Goal: Task Accomplishment & Management: Manage account settings

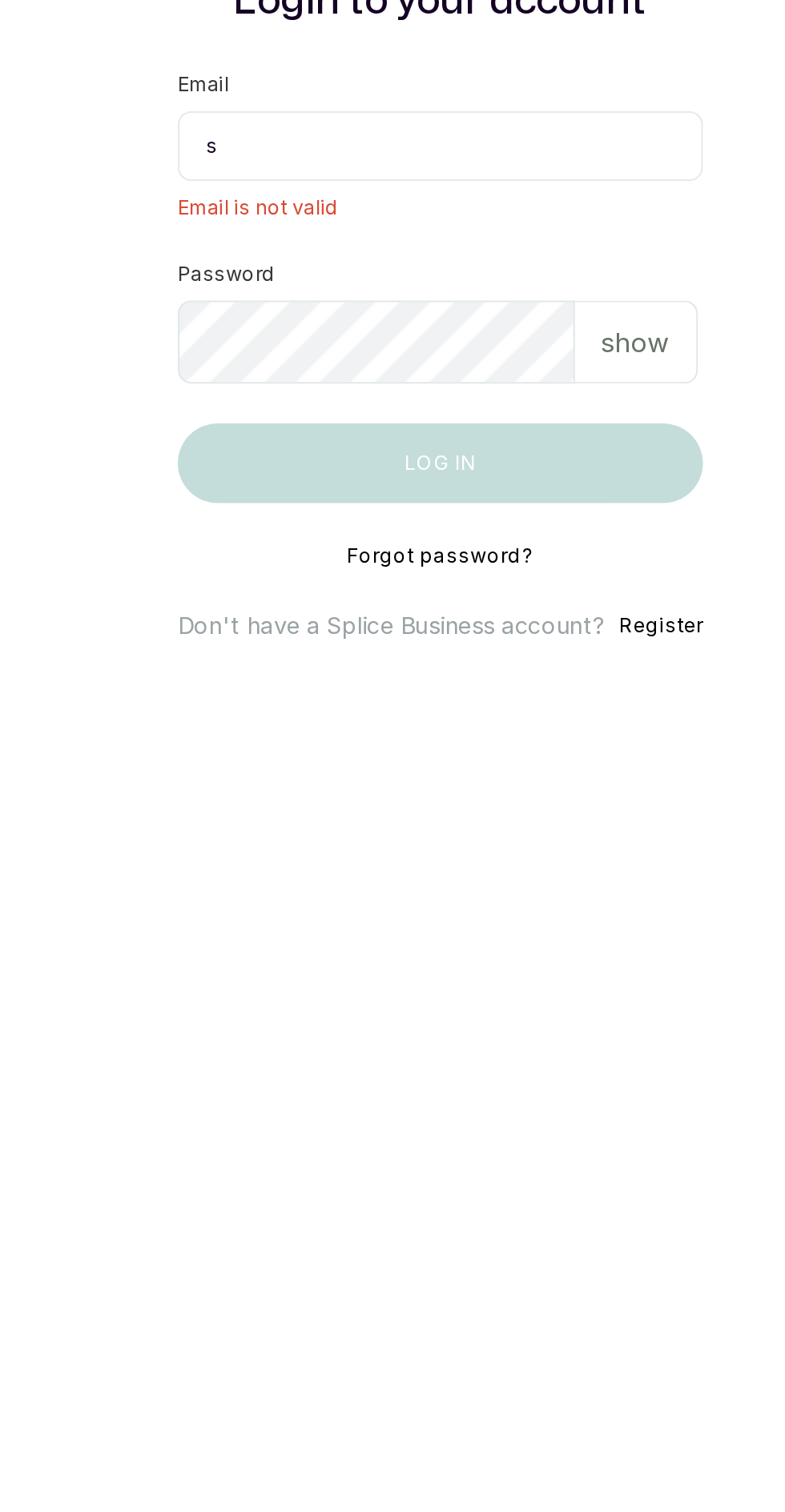
type input "[EMAIL_ADDRESS][DOMAIN_NAME]"
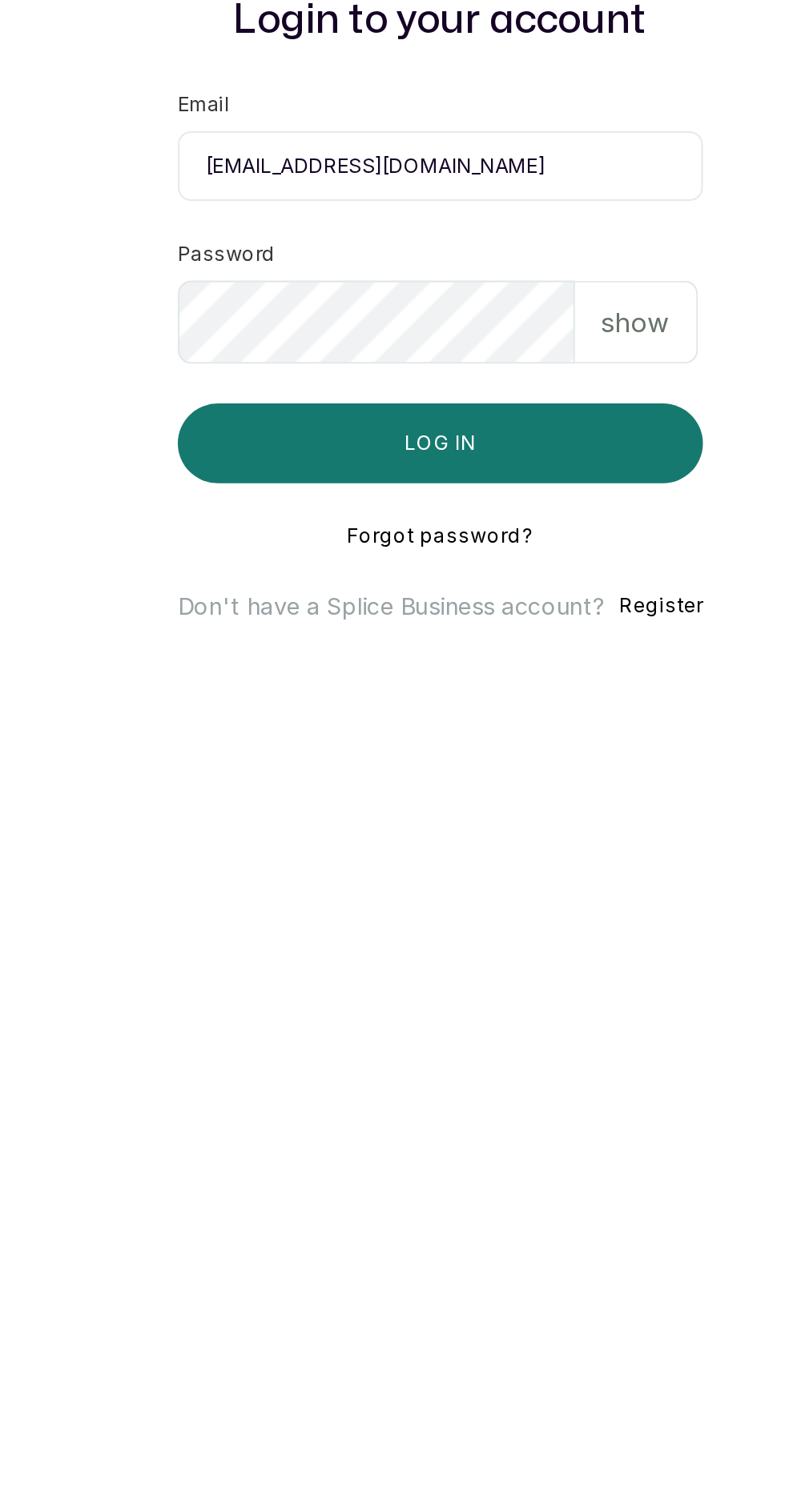
click at [266, 829] on button "Log in" at bounding box center [393, 848] width 253 height 39
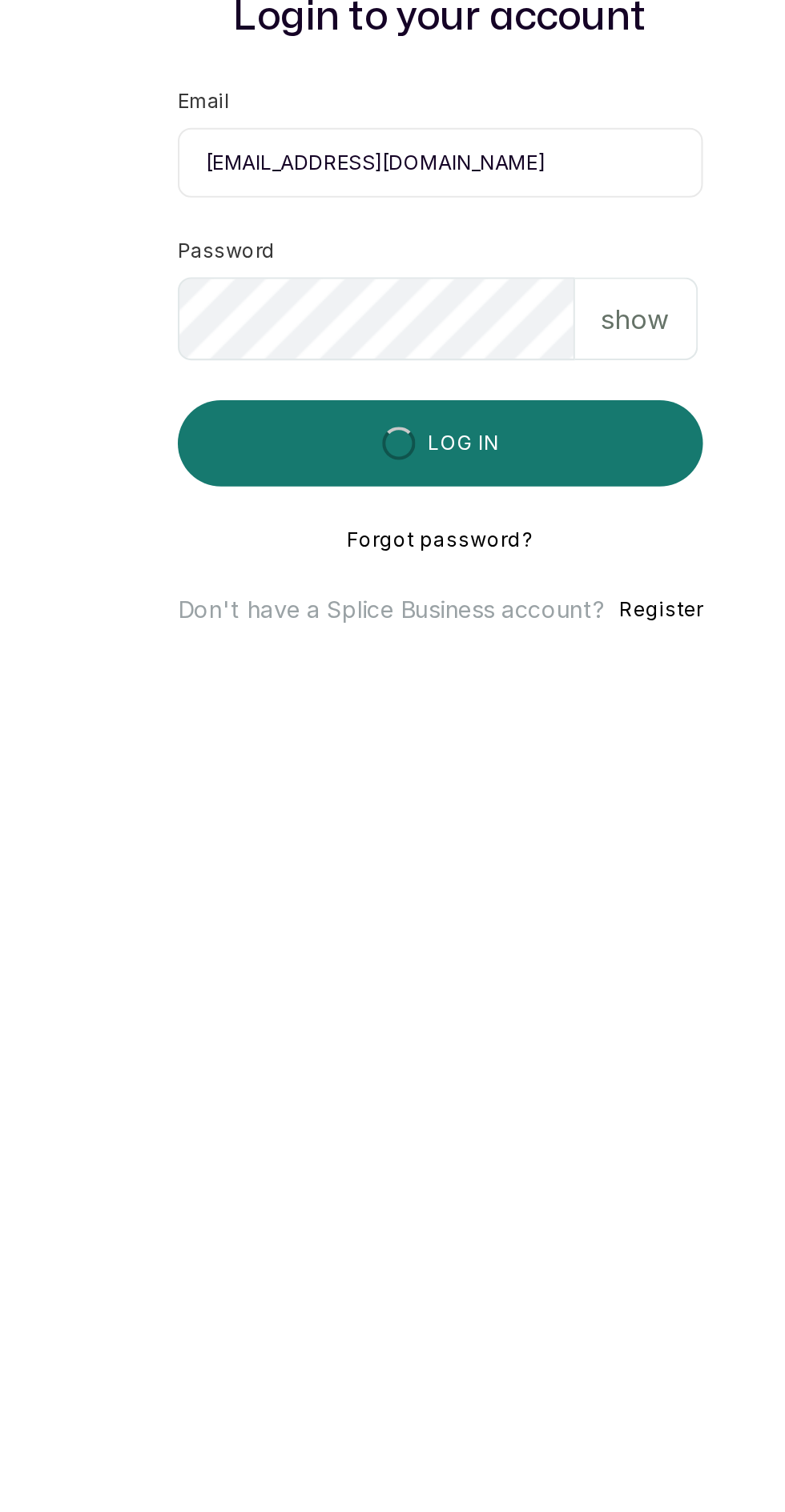
scroll to position [8, 0]
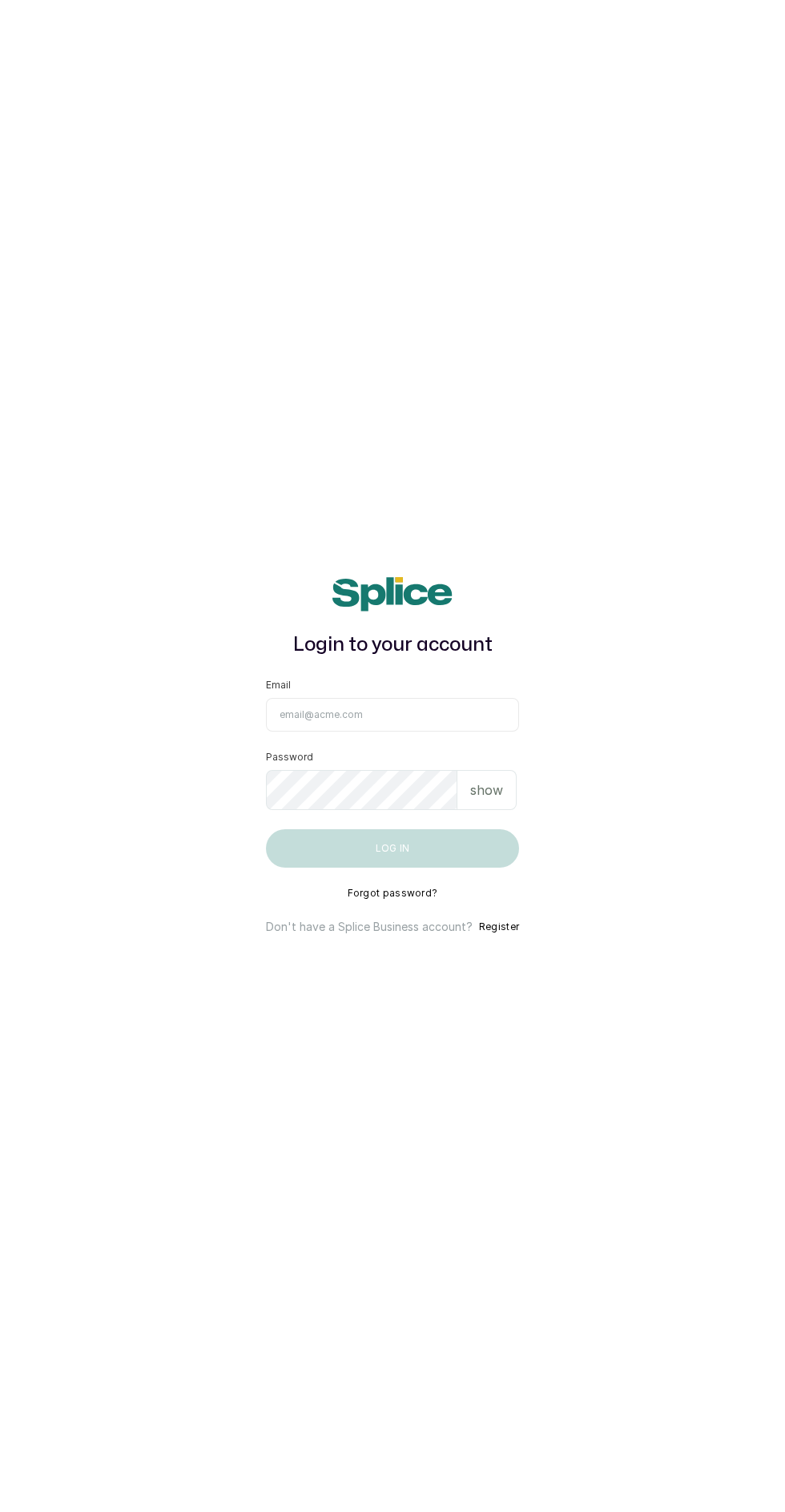
click at [383, 731] on input "Email" at bounding box center [393, 715] width 253 height 34
type input "spapamperingathome@gmail.com"
click at [266, 829] on button "Log in" at bounding box center [393, 848] width 253 height 39
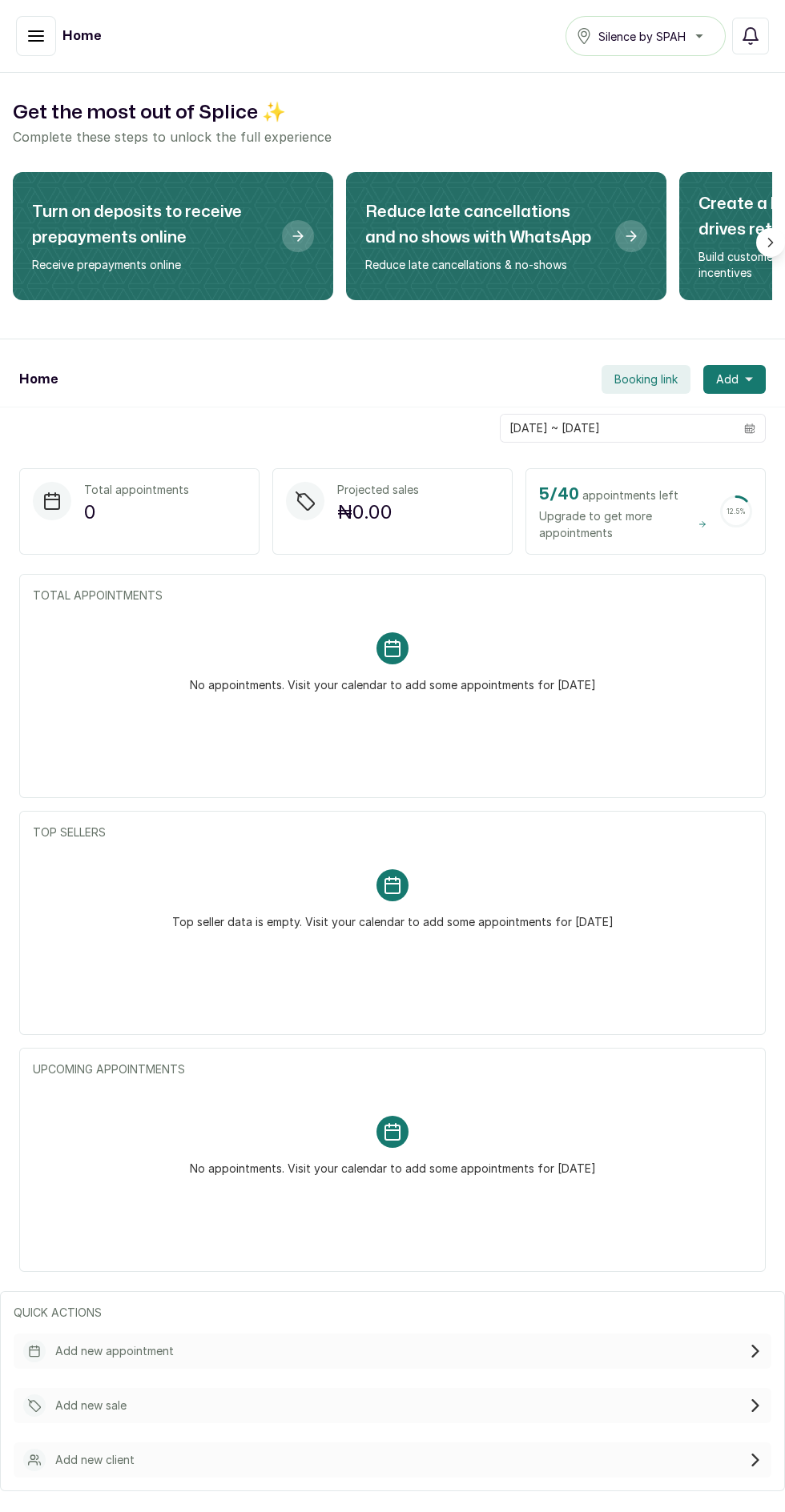
click at [24, 45] on button "button" at bounding box center [36, 36] width 40 height 40
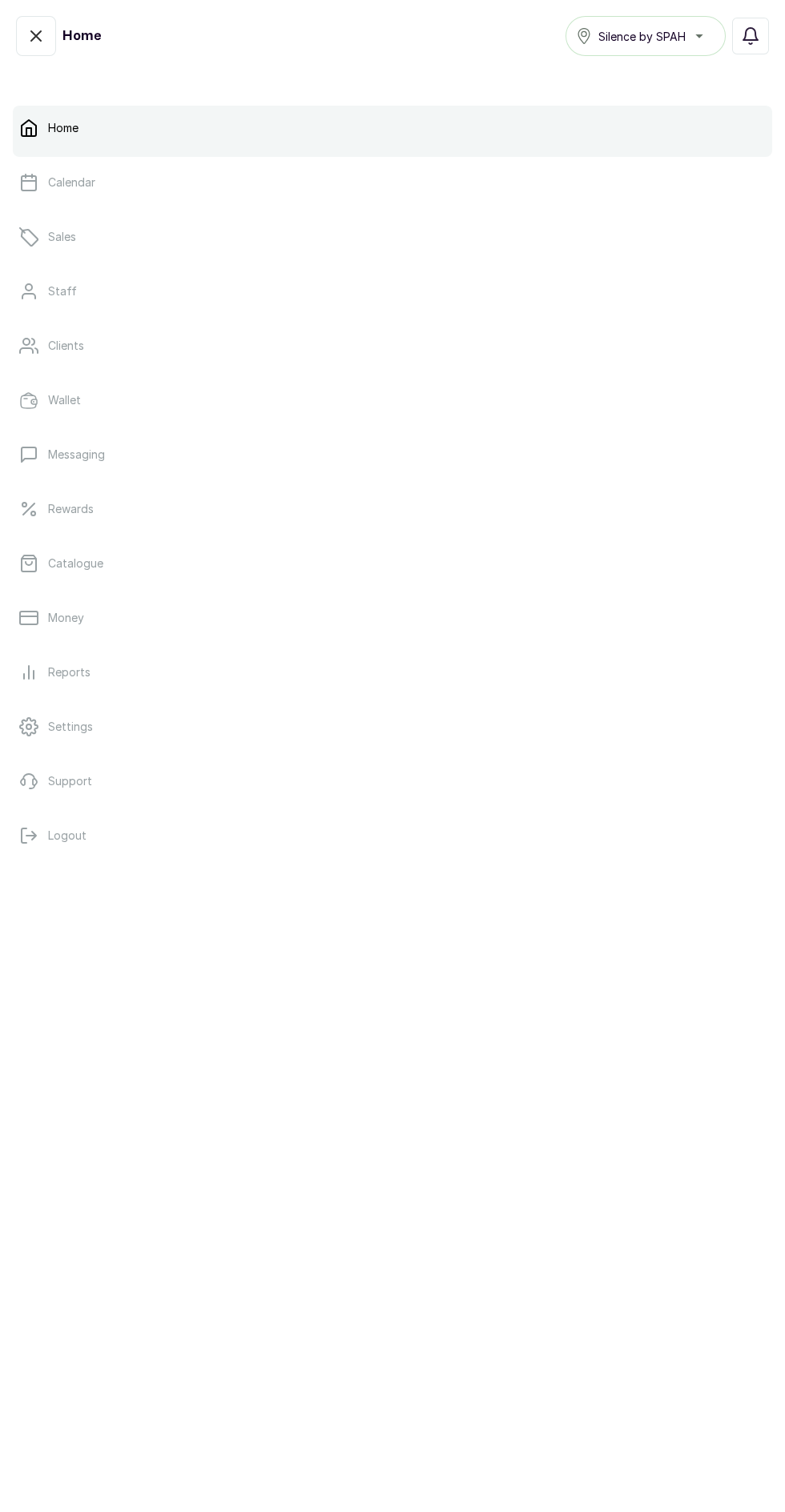
click at [318, 579] on link "Catalogue" at bounding box center [392, 564] width 759 height 45
